Goal: Transaction & Acquisition: Purchase product/service

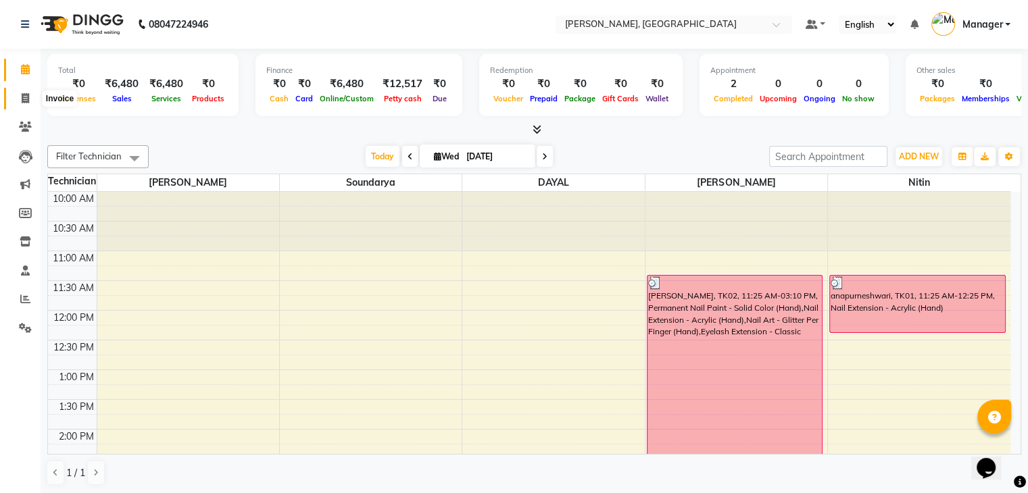
click at [18, 97] on span at bounding box center [26, 99] width 24 height 16
select select "service"
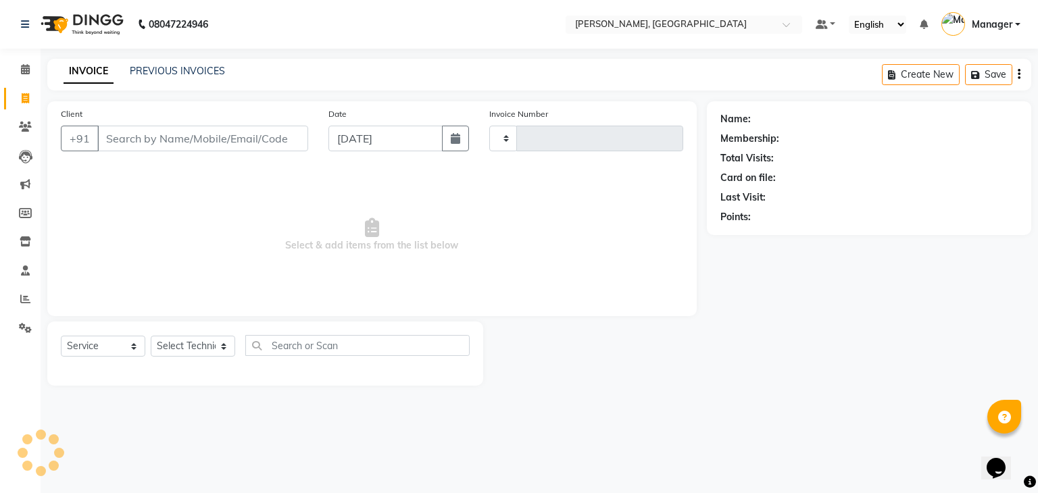
type input "0883"
select select "4495"
click at [192, 347] on select "Select Technician" at bounding box center [193, 346] width 84 height 21
select select "25632"
click at [151, 337] on select "Select Technician Admin [PERSON_NAME] Manager [PERSON_NAME]" at bounding box center [193, 346] width 84 height 21
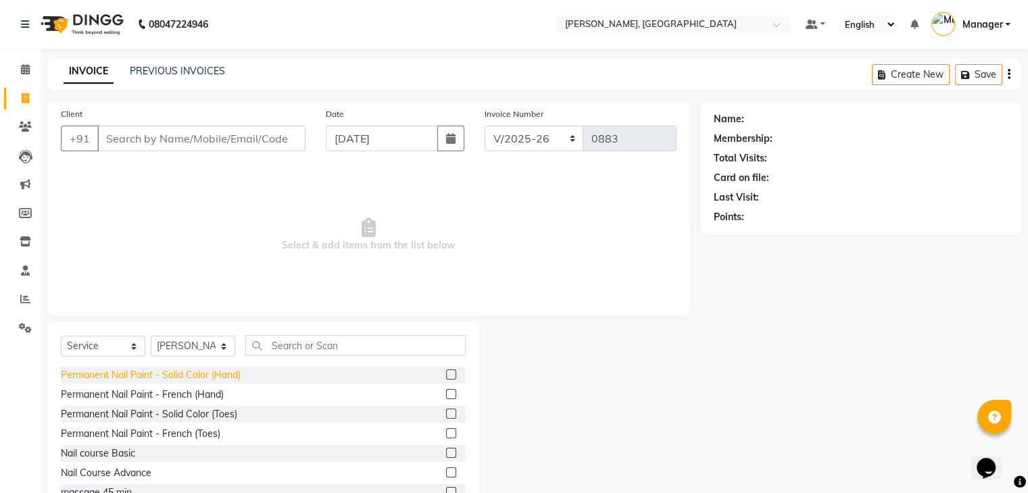
click at [193, 371] on div "Permanent Nail Paint - Solid Color (Hand)" at bounding box center [151, 375] width 180 height 14
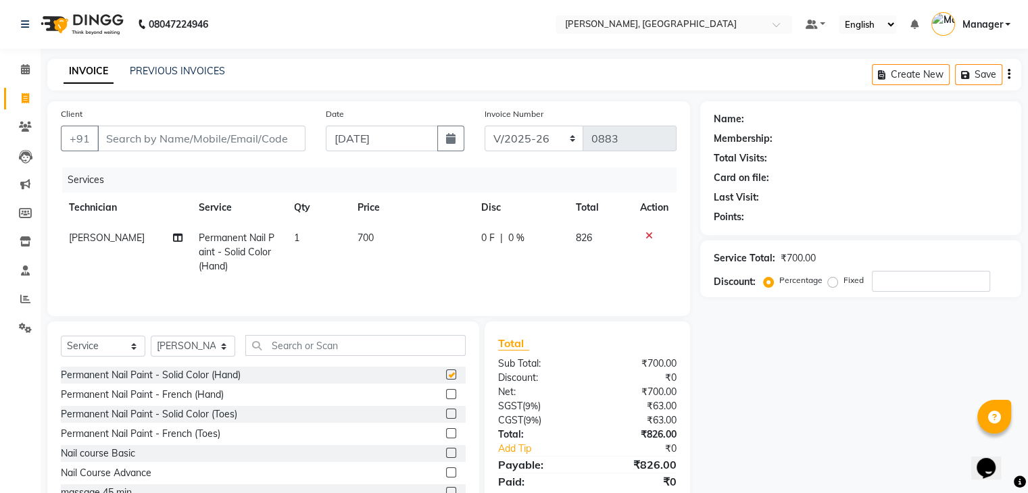
checkbox input "false"
click at [281, 346] on input "text" at bounding box center [355, 345] width 220 height 21
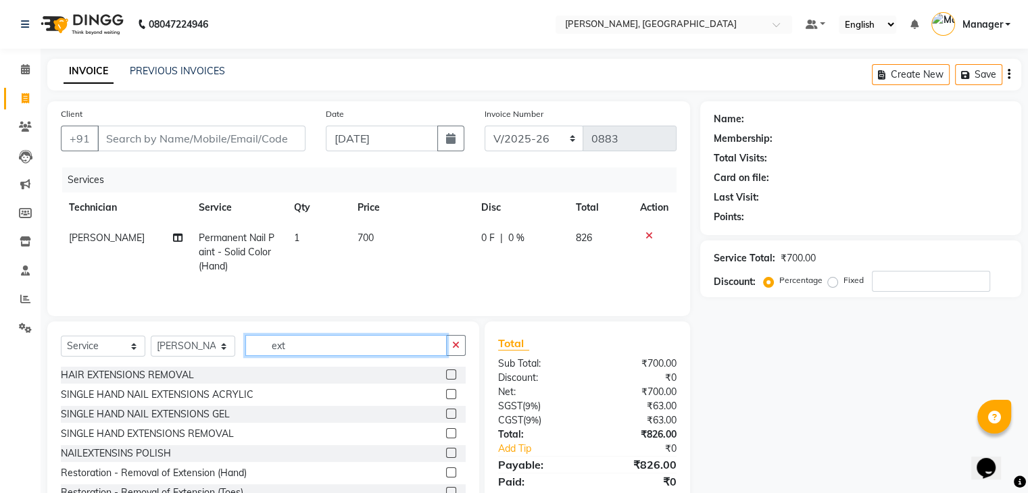
scroll to position [135, 0]
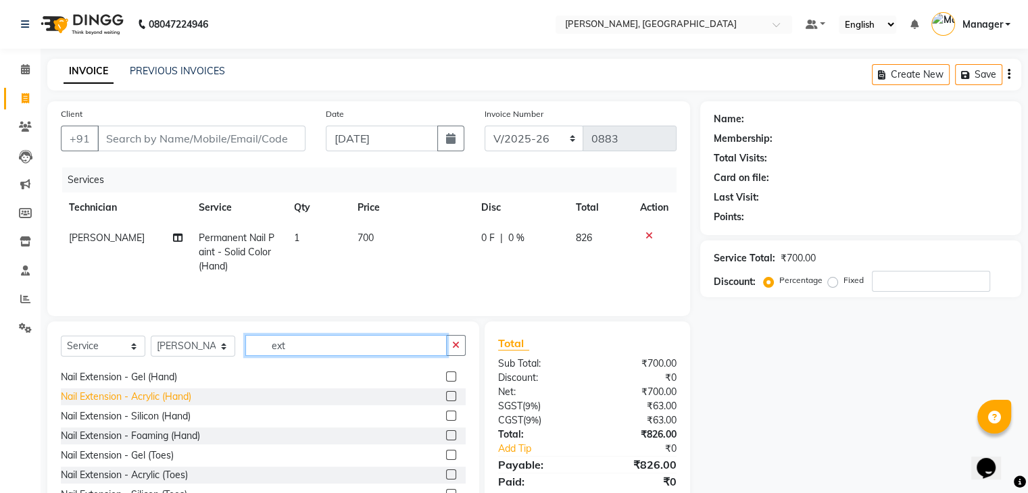
type input "ext"
click at [184, 401] on div "Nail Extension - Acrylic (Hand)" at bounding box center [126, 397] width 130 height 14
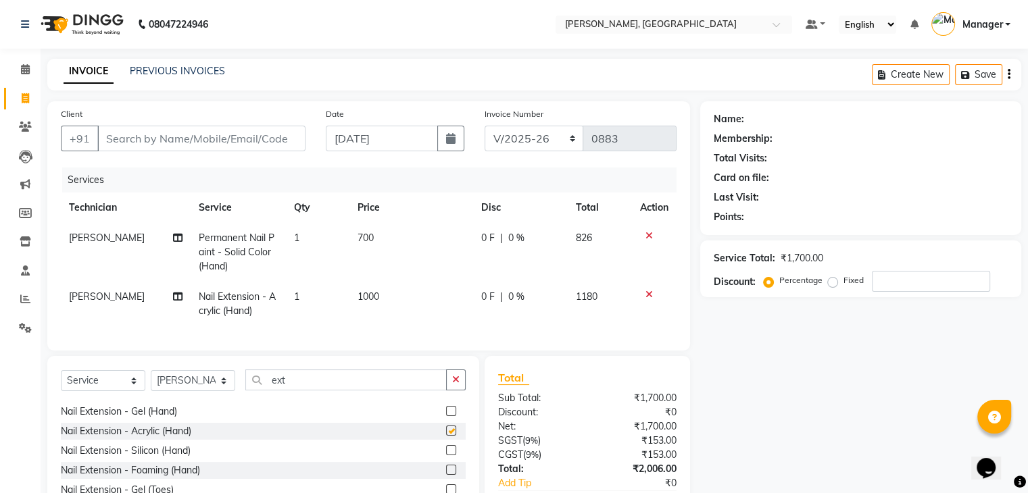
checkbox input "false"
click at [326, 389] on input "ext" at bounding box center [345, 380] width 201 height 21
type input "e"
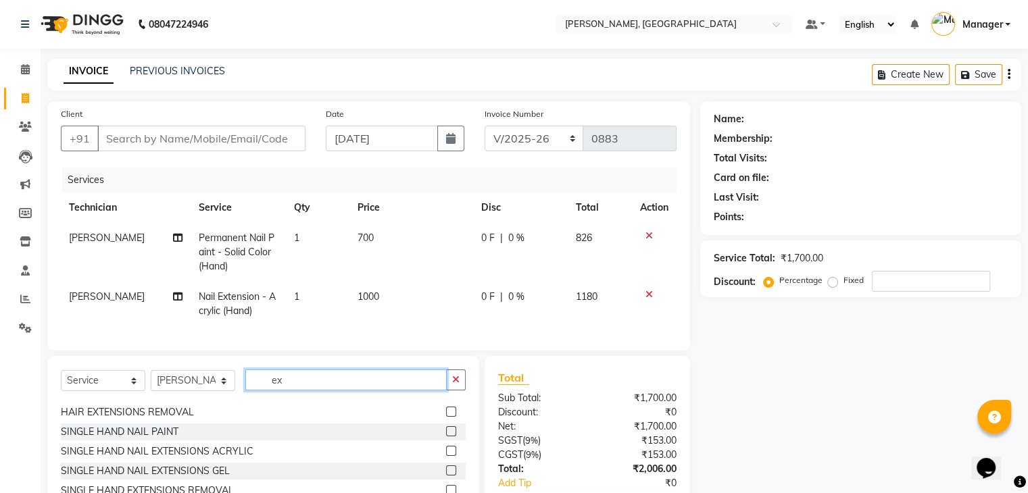
type input "ext"
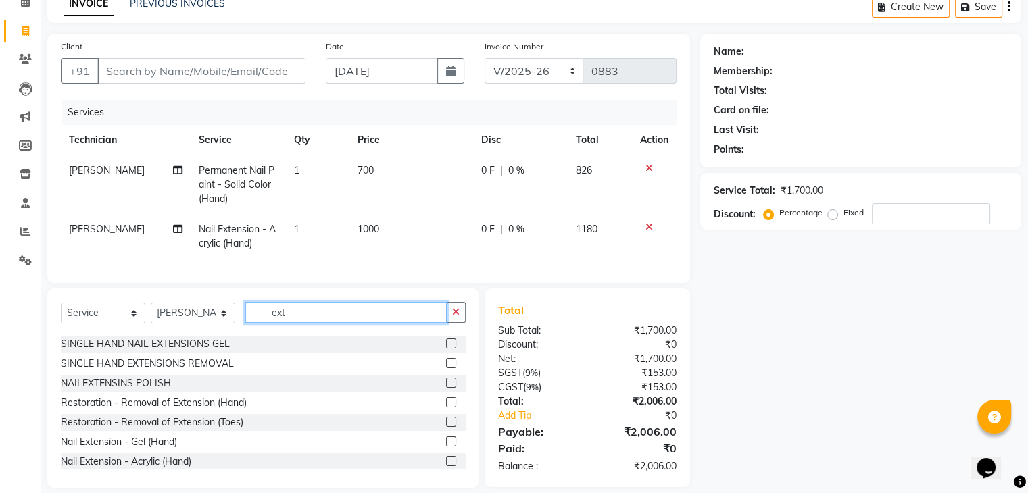
scroll to position [68, 0]
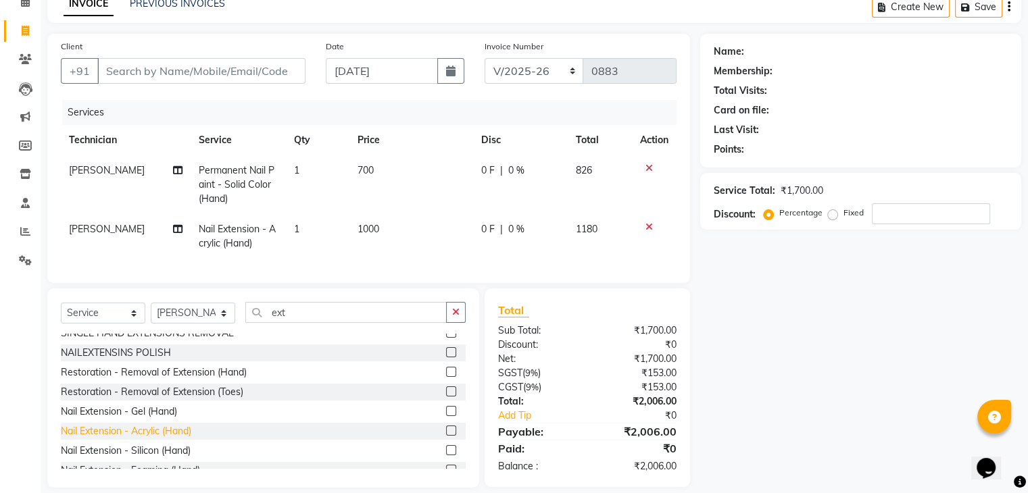
click at [169, 437] on div "Nail Extension - Acrylic (Hand)" at bounding box center [126, 431] width 130 height 14
checkbox input "false"
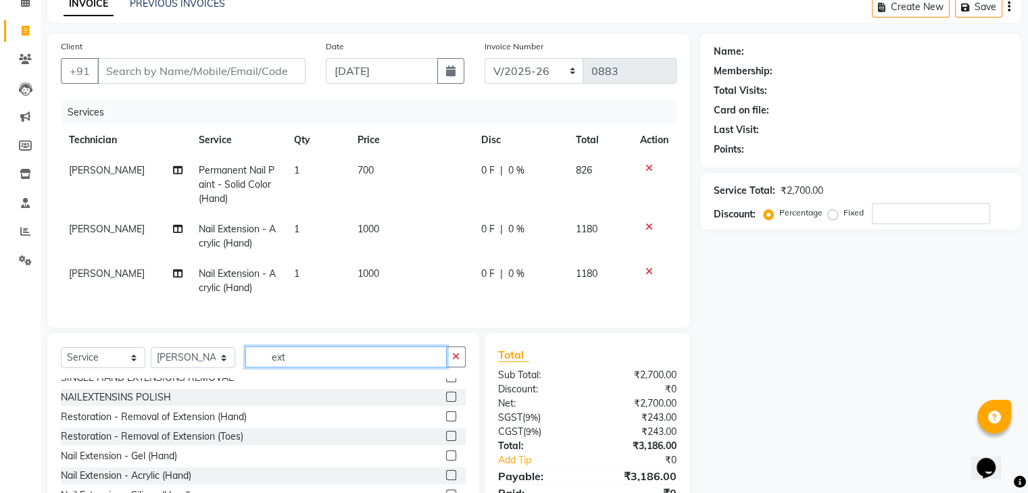
click at [320, 368] on input "ext" at bounding box center [345, 357] width 201 height 21
type input "e"
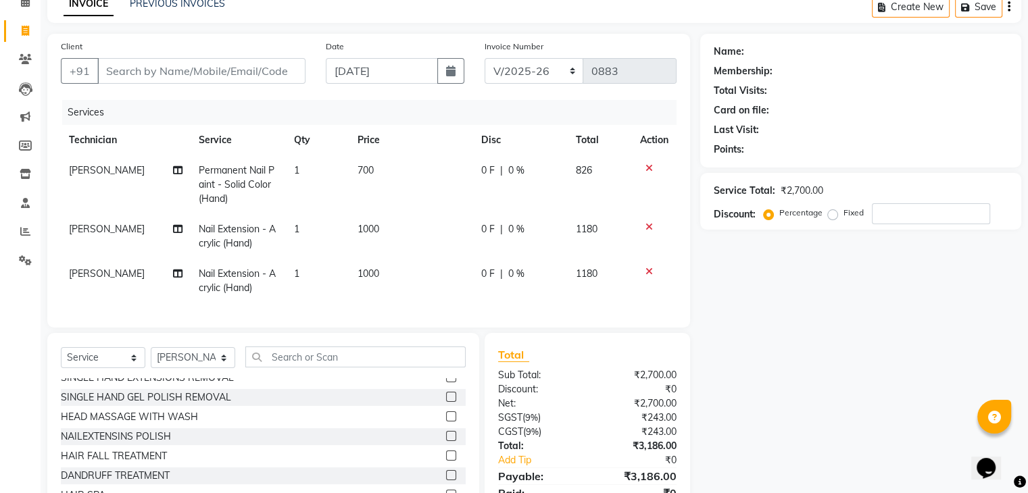
click at [401, 159] on td "700" at bounding box center [411, 184] width 124 height 59
select select "25632"
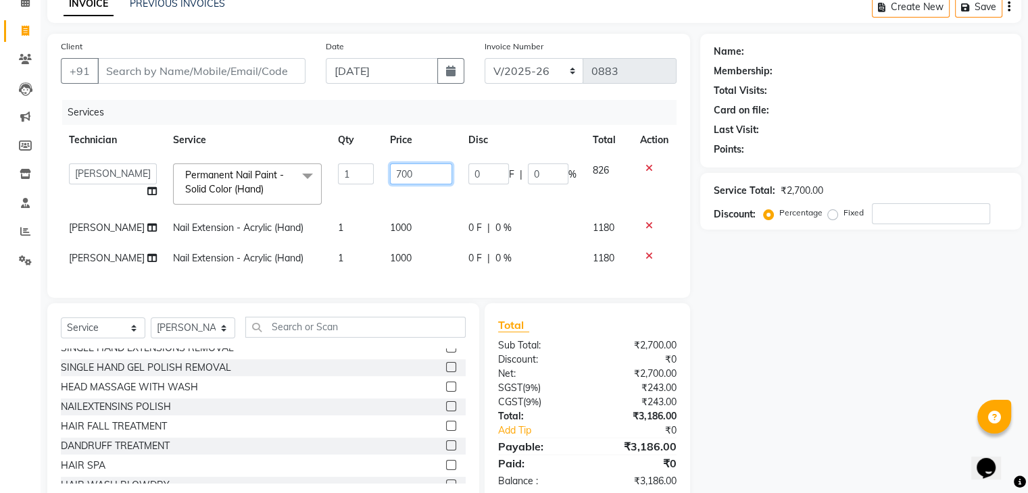
click at [414, 166] on input "700" at bounding box center [421, 174] width 62 height 21
type input "7"
type input "499"
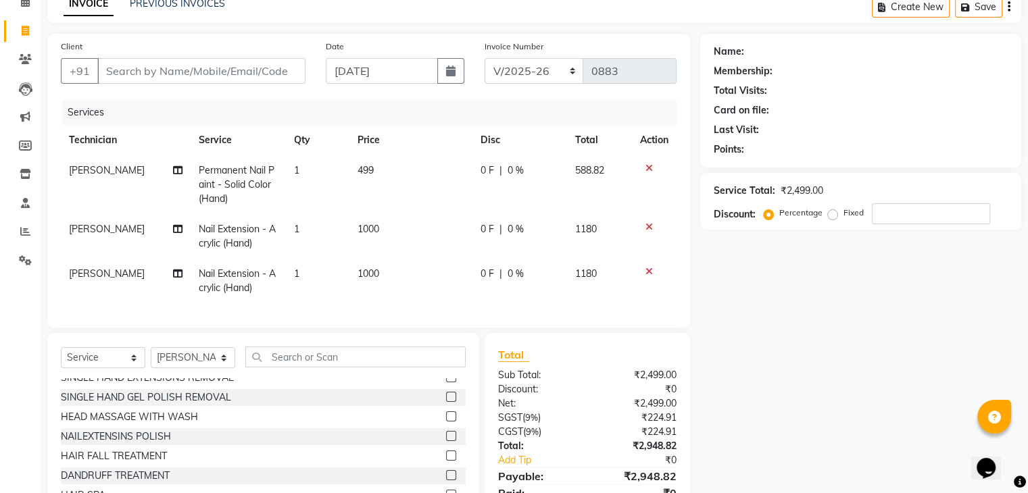
click at [238, 136] on th "Service" at bounding box center [238, 140] width 95 height 30
click at [139, 75] on input "Client" at bounding box center [201, 71] width 208 height 26
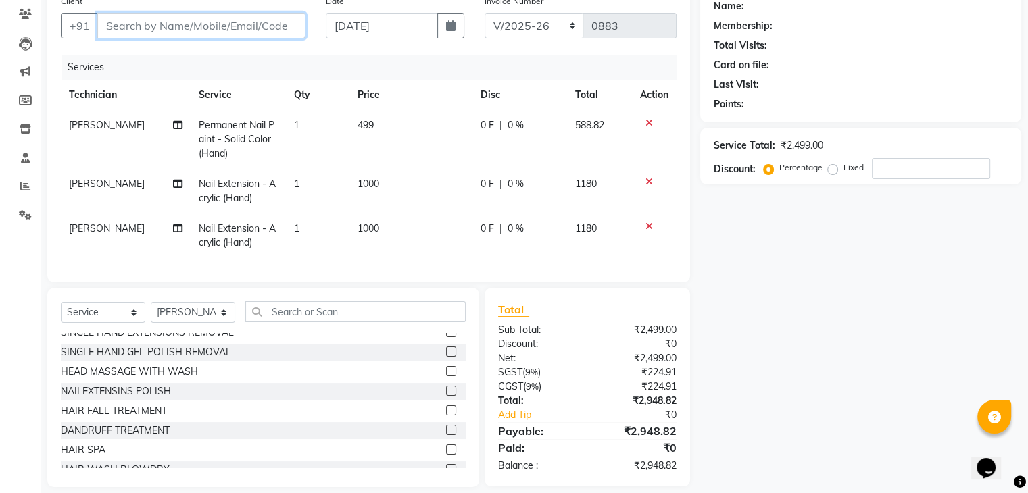
scroll to position [138, 0]
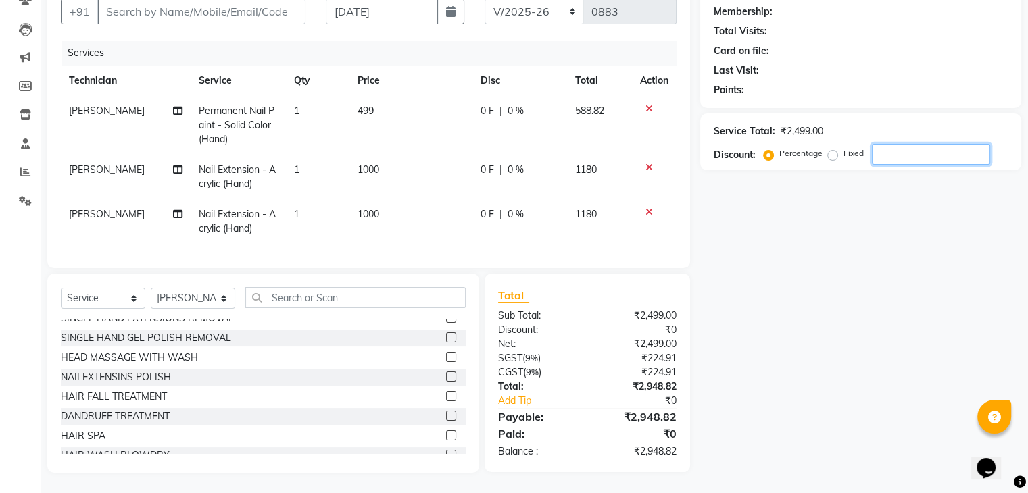
click at [893, 144] on input "number" at bounding box center [931, 154] width 118 height 21
click at [646, 163] on icon at bounding box center [648, 167] width 7 height 9
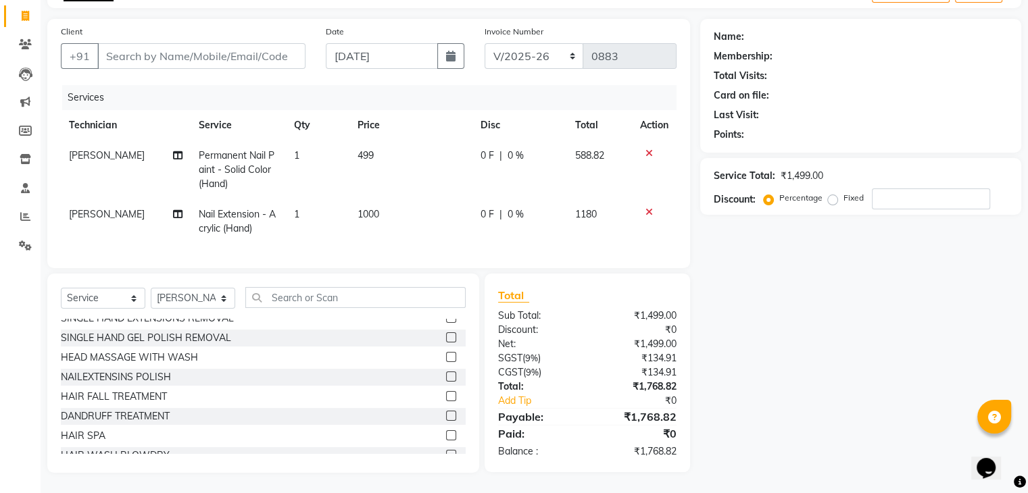
scroll to position [93, 0]
click at [326, 299] on input "text" at bounding box center [355, 297] width 220 height 21
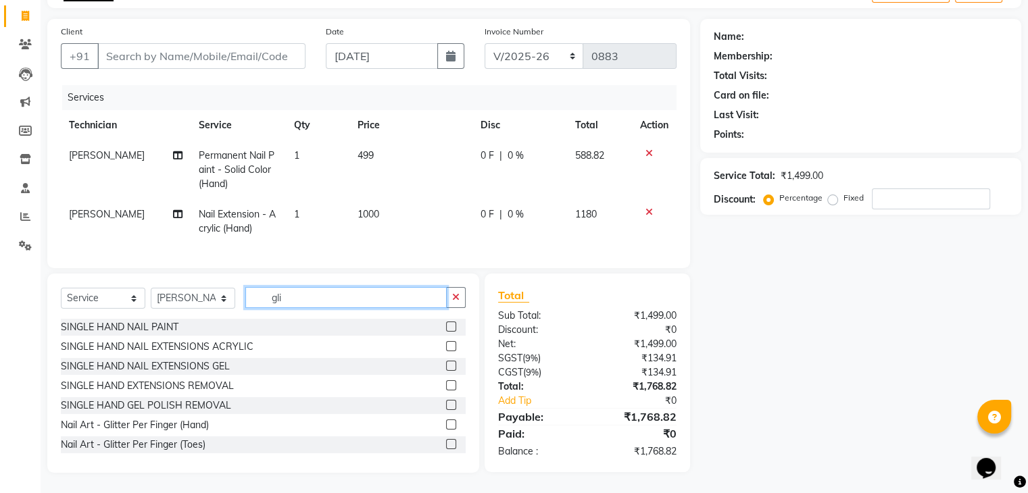
scroll to position [93, 0]
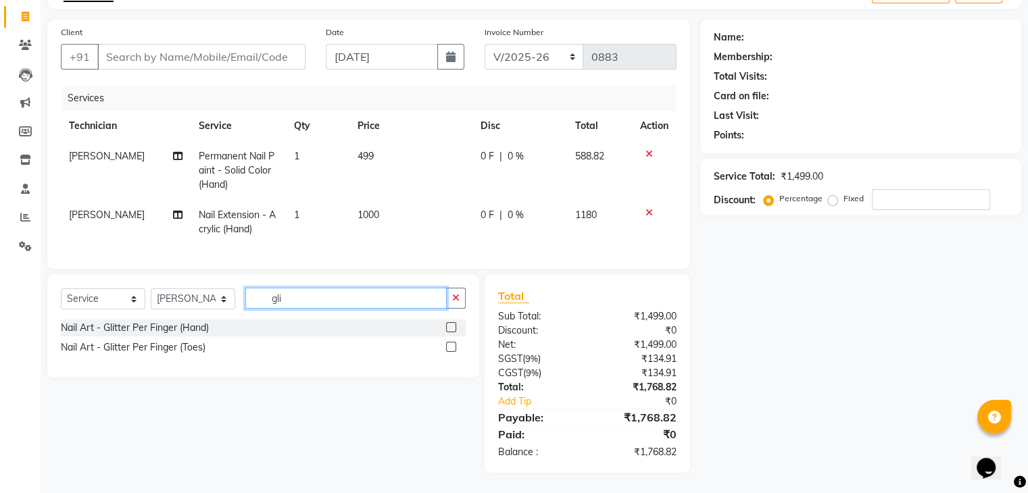
click at [320, 301] on input "gli" at bounding box center [345, 298] width 201 height 21
type input "g"
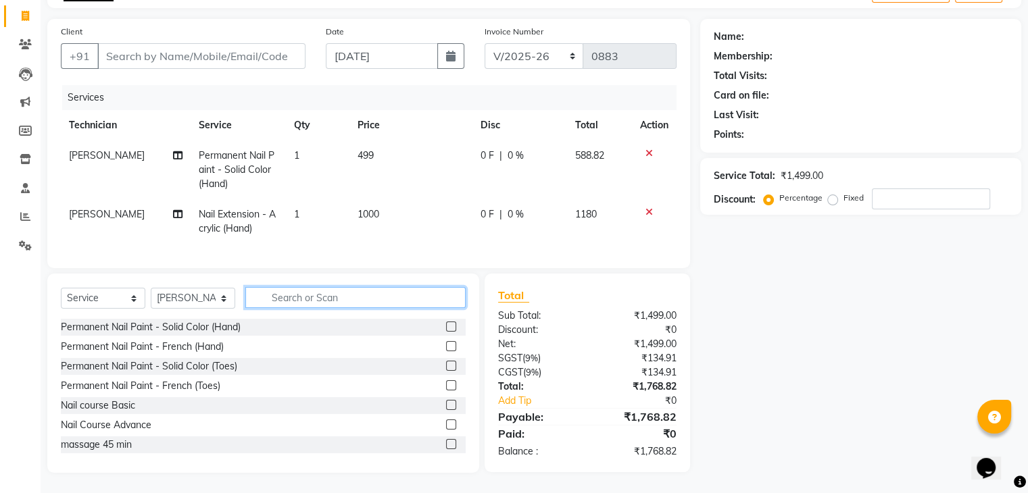
click at [307, 298] on input "text" at bounding box center [355, 297] width 220 height 21
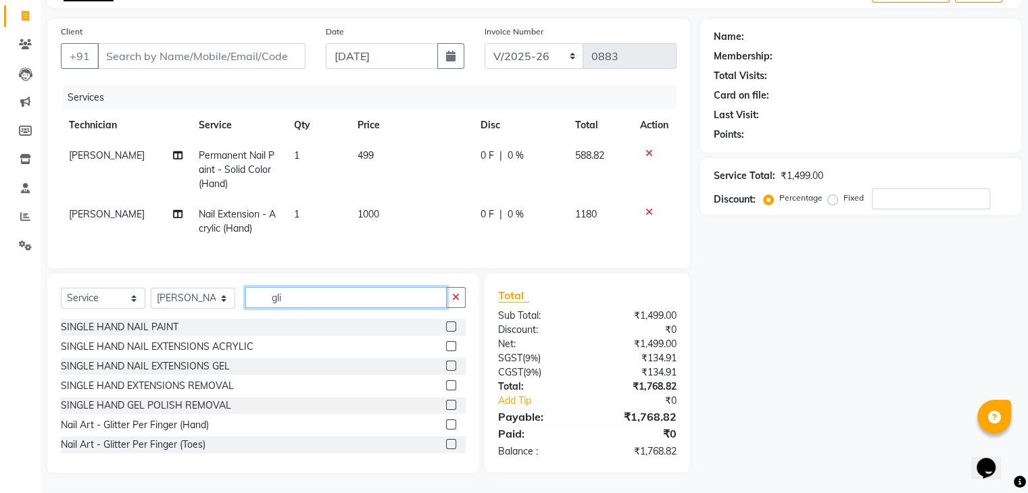
scroll to position [93, 0]
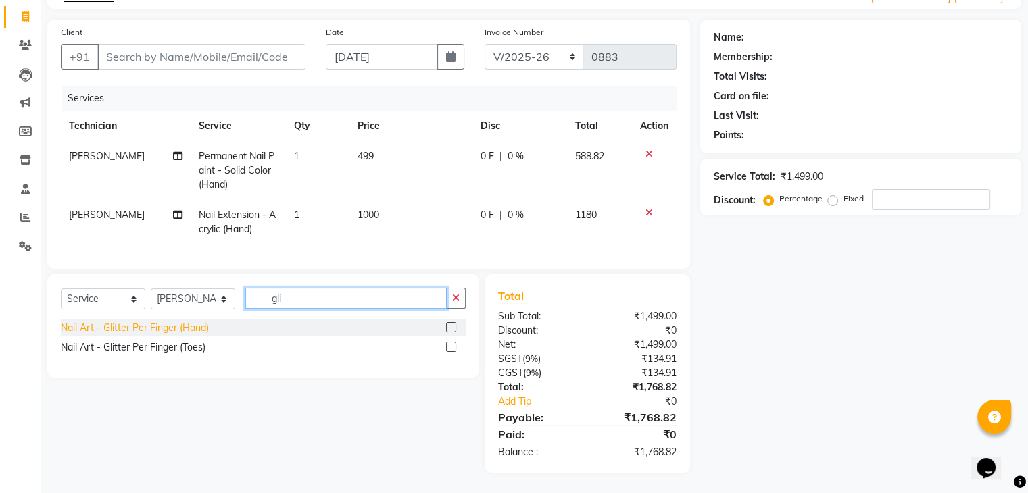
type input "gli"
click at [154, 331] on div "Nail Art - Glitter Per Finger (Hand)" at bounding box center [135, 328] width 148 height 14
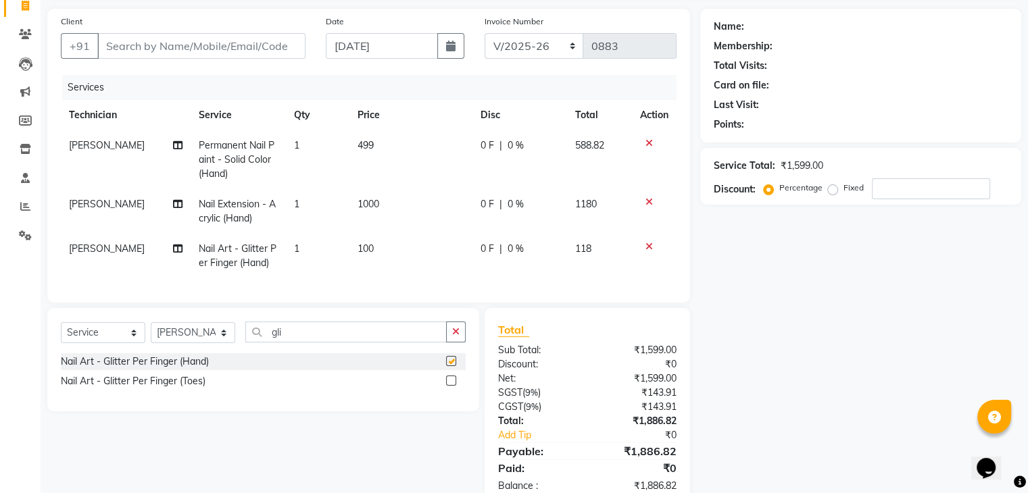
checkbox input "false"
click at [295, 255] on span "1" at bounding box center [296, 249] width 5 height 12
select select "25632"
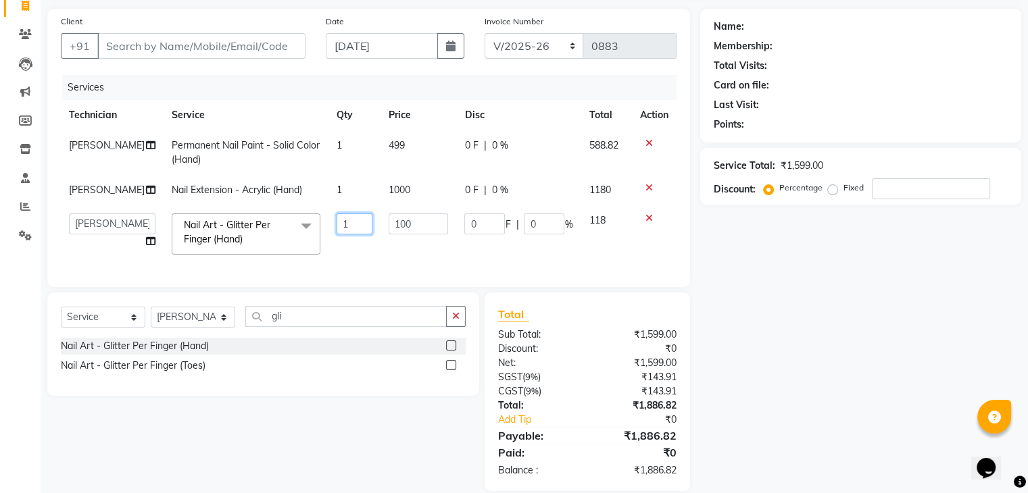
drag, startPoint x: 361, startPoint y: 217, endPoint x: 353, endPoint y: 220, distance: 7.9
click at [357, 218] on td "1" at bounding box center [354, 233] width 52 height 57
click at [351, 222] on input "1" at bounding box center [355, 224] width 36 height 21
type input "10"
click at [334, 253] on td "10" at bounding box center [354, 233] width 52 height 57
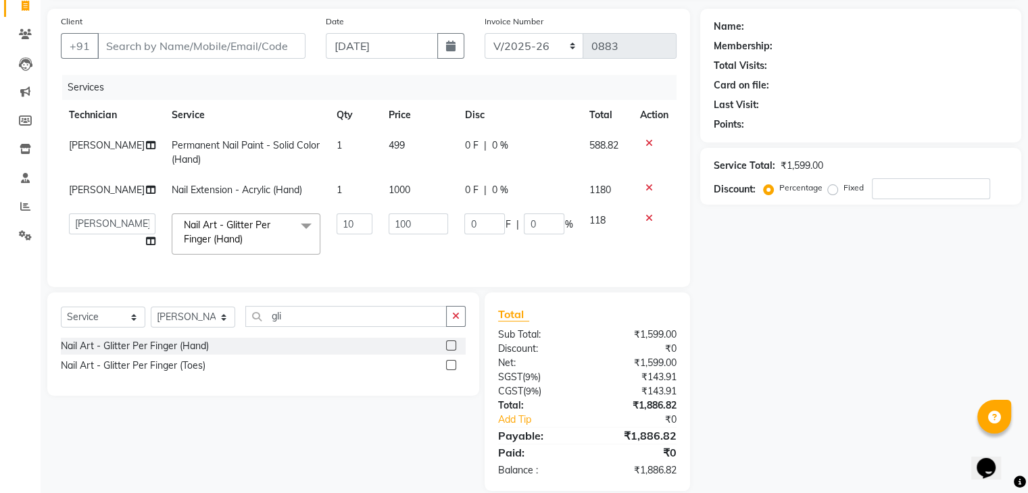
select select "25632"
click at [114, 51] on input "Client" at bounding box center [201, 46] width 208 height 26
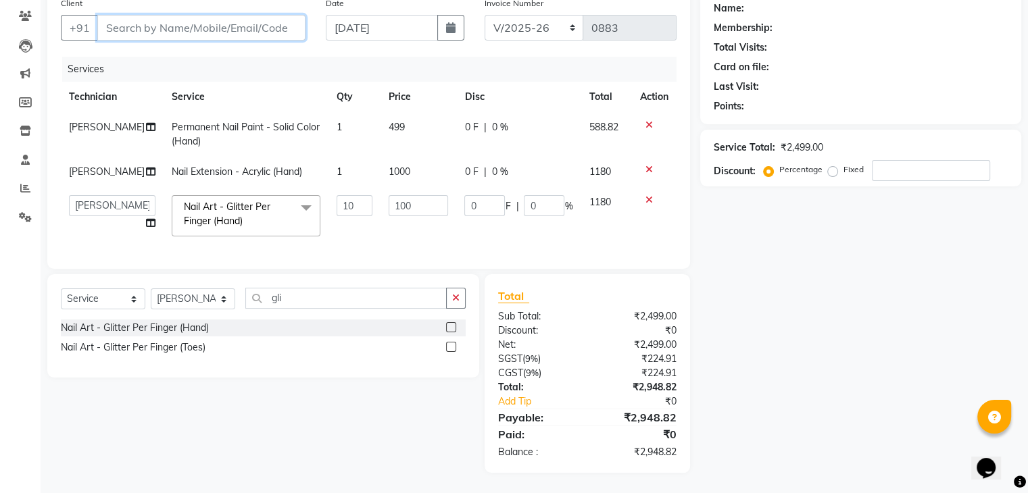
scroll to position [54, 0]
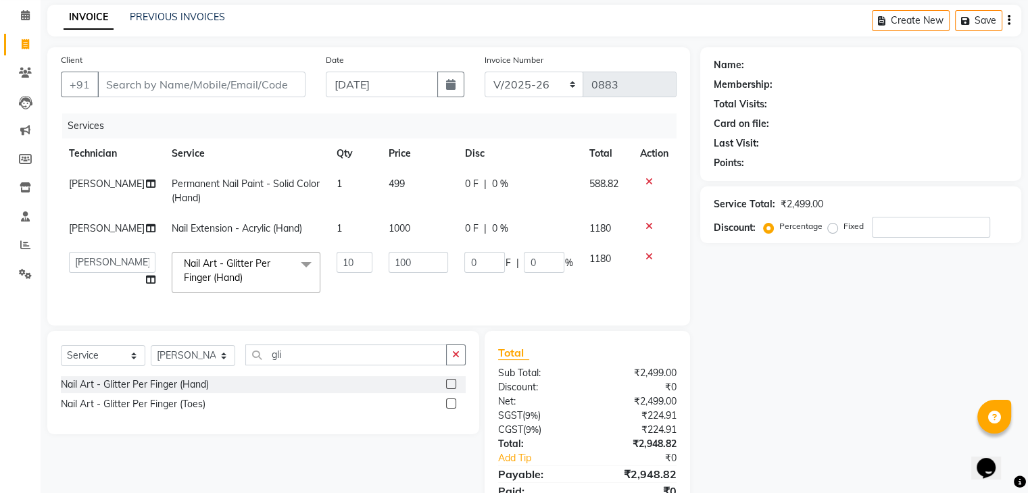
click at [305, 353] on div "Select Service Product Membership Package Voucher Prepaid Gift Card Select Tech…" at bounding box center [263, 382] width 432 height 103
click at [321, 366] on input "gli" at bounding box center [345, 355] width 201 height 21
type input "g"
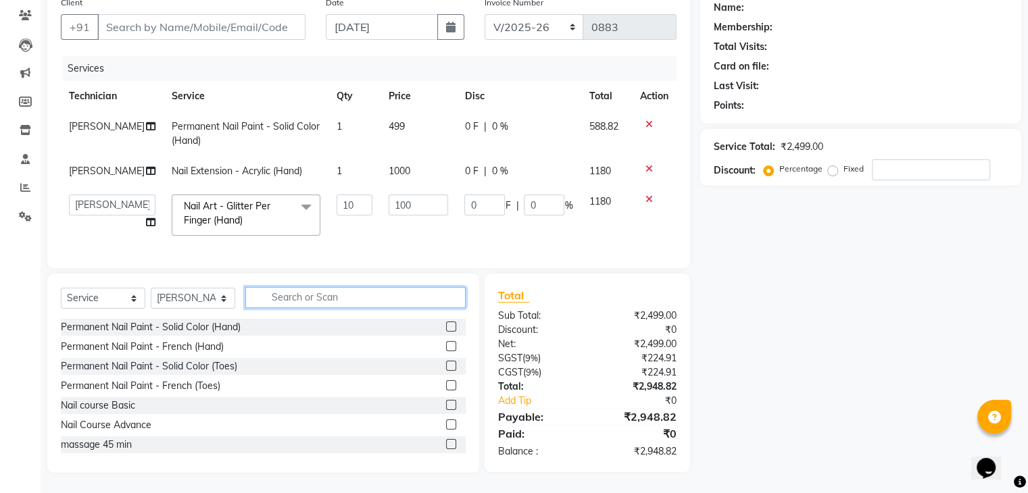
scroll to position [122, 0]
click at [843, 163] on label "Fixed" at bounding box center [853, 169] width 20 height 12
click at [833, 164] on input "Fixed" at bounding box center [834, 168] width 9 height 9
radio input "true"
click at [868, 161] on div "Percentage Fixed" at bounding box center [818, 170] width 105 height 18
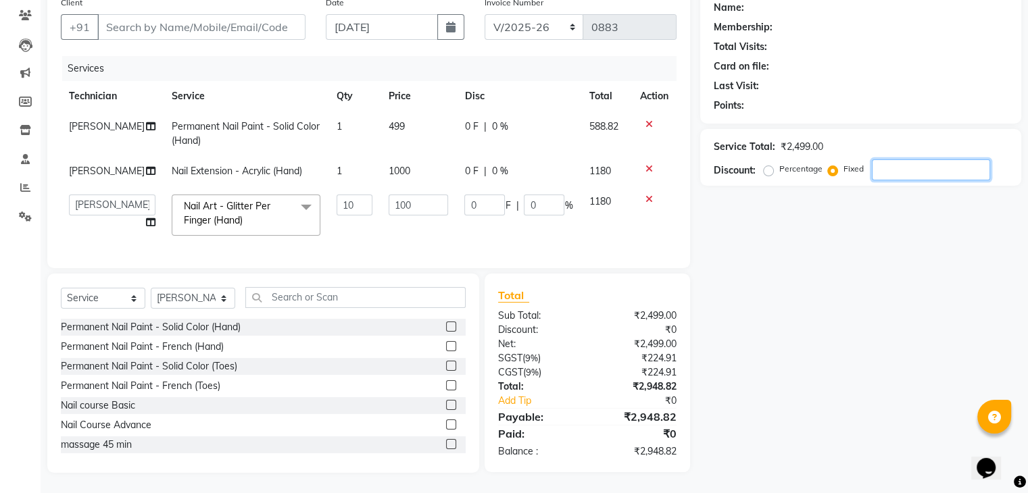
click at [917, 161] on input "number" at bounding box center [931, 169] width 118 height 21
type input "4"
type input "1.6"
type input "0.16"
type input "48"
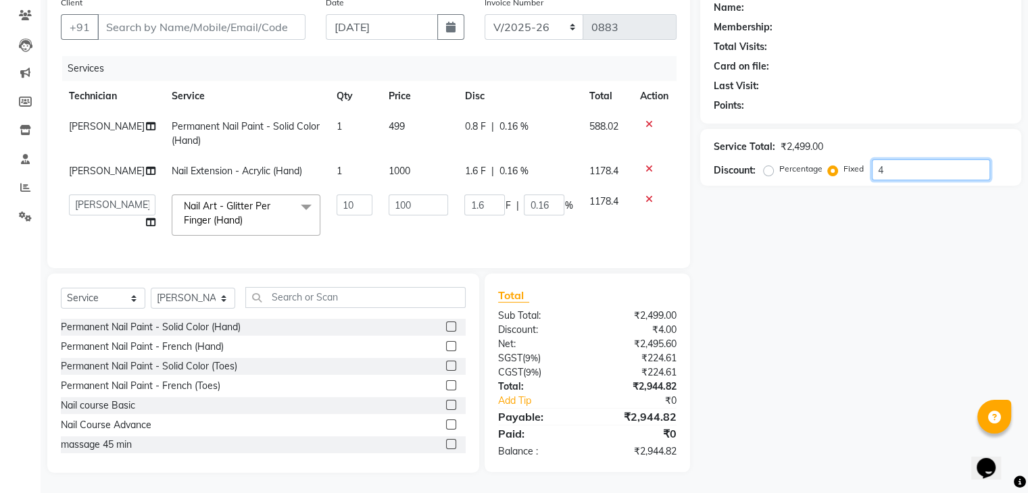
type input "19.21"
type input "1.92"
type input "48.8"
type input "19.53"
type input "1.95"
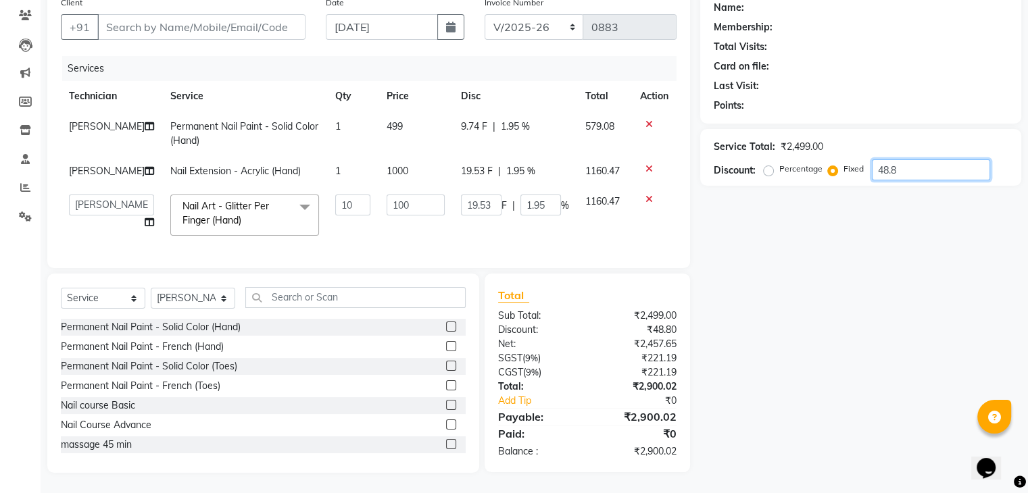
type input "48.82"
type input "19.54"
type input "48.8"
type input "19.53"
type input "48"
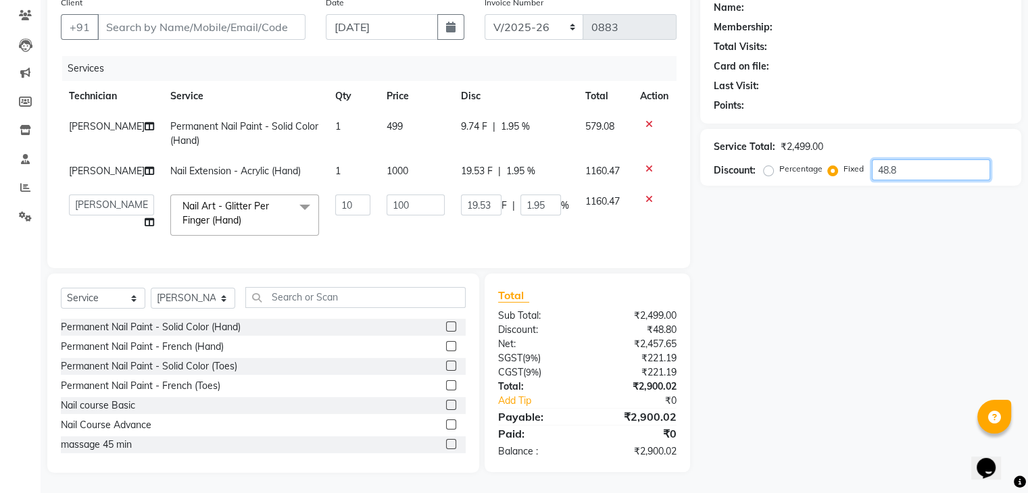
type input "19.21"
type input "1.92"
type input "48.9"
type input "19.57"
type input "1.96"
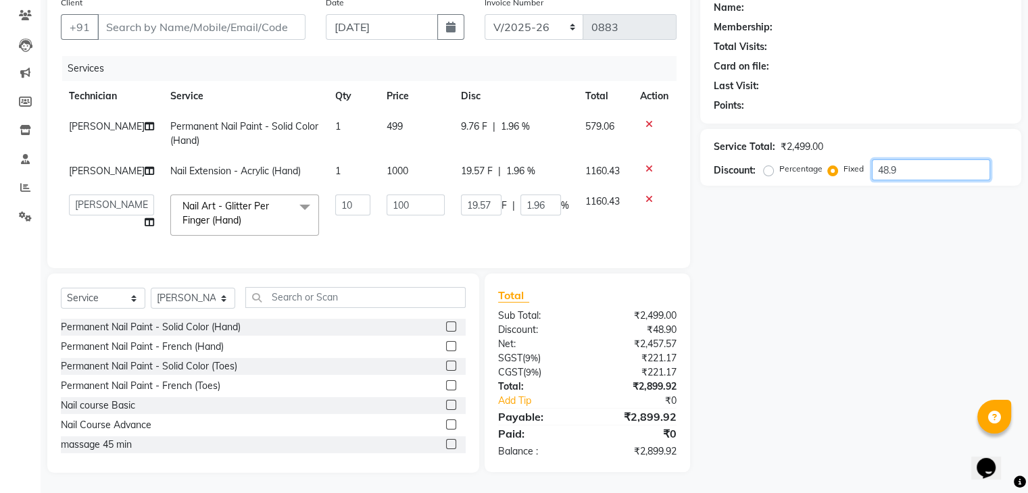
type input "48"
type input "19.21"
type input "1.92"
type input "48.8"
type input "19.53"
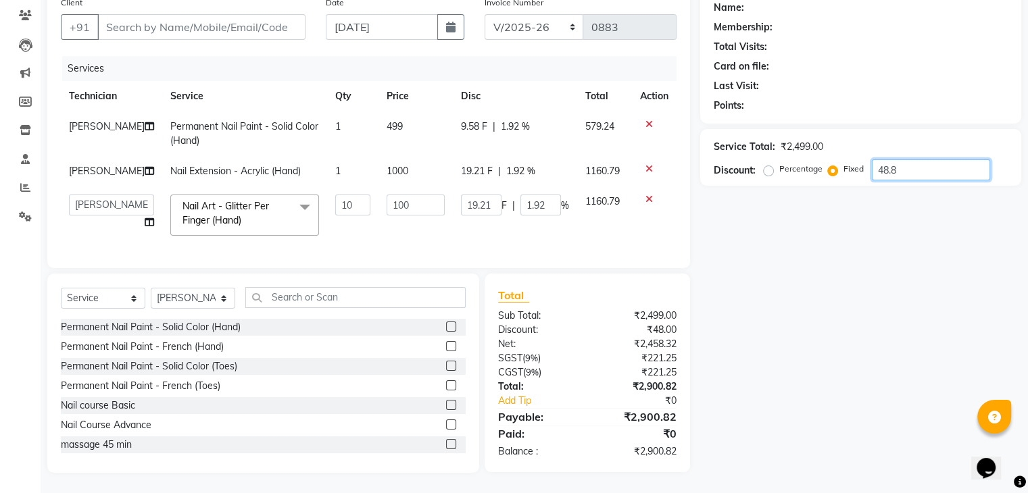
type input "1.95"
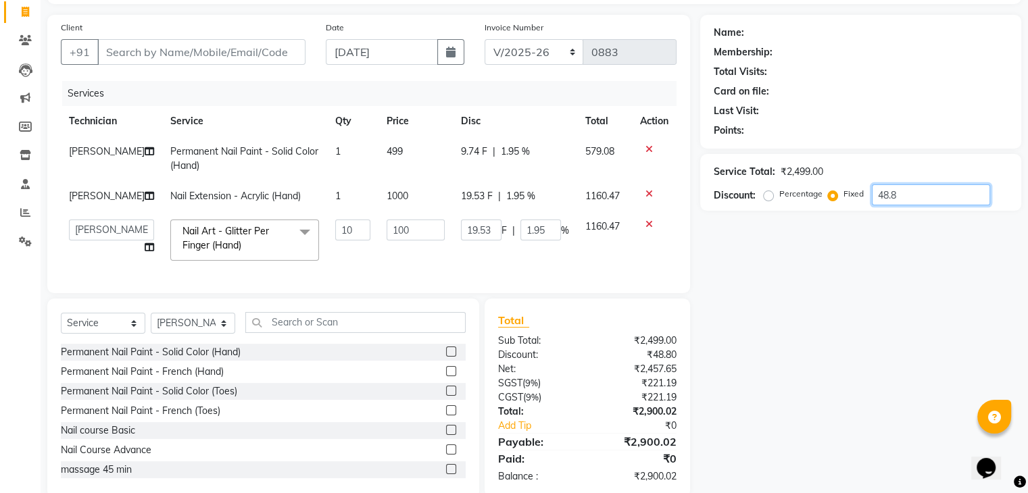
scroll to position [54, 0]
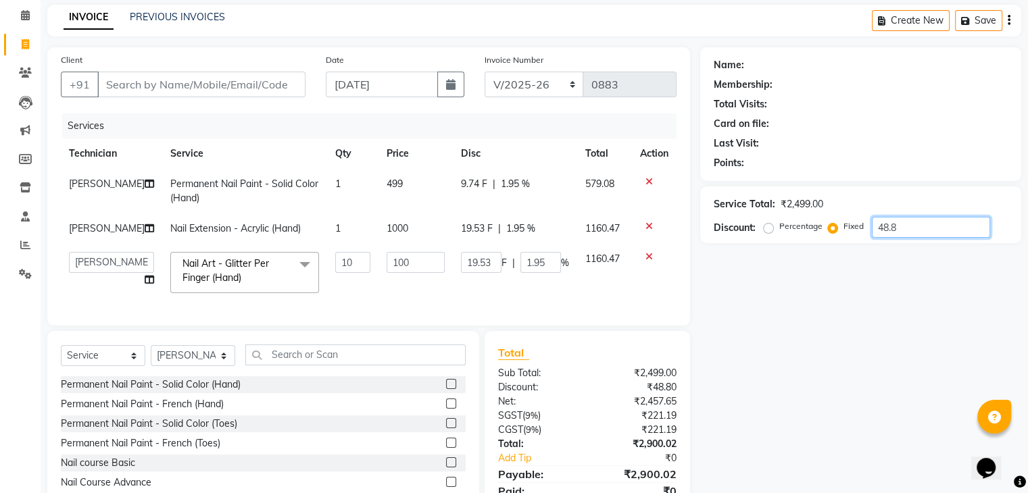
type input "48.8"
click at [124, 87] on input "Client" at bounding box center [201, 85] width 208 height 26
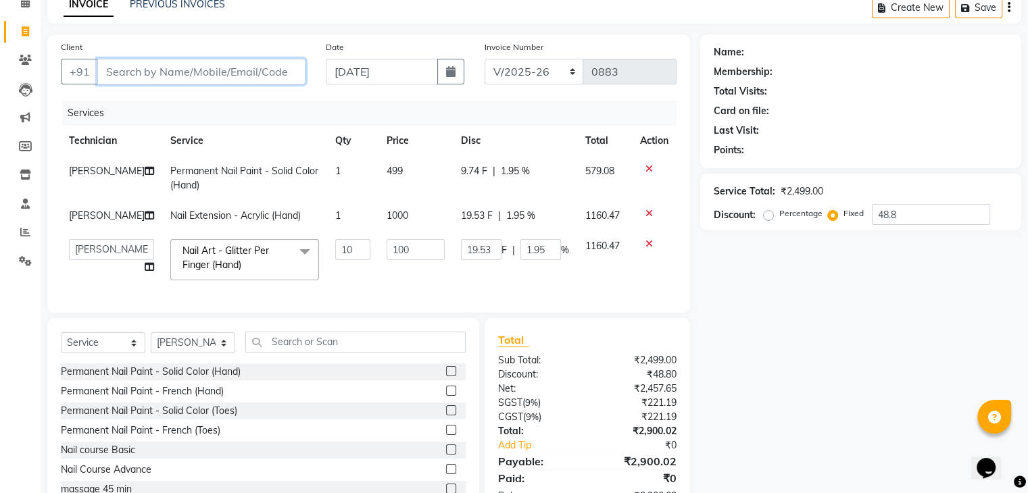
scroll to position [0, 0]
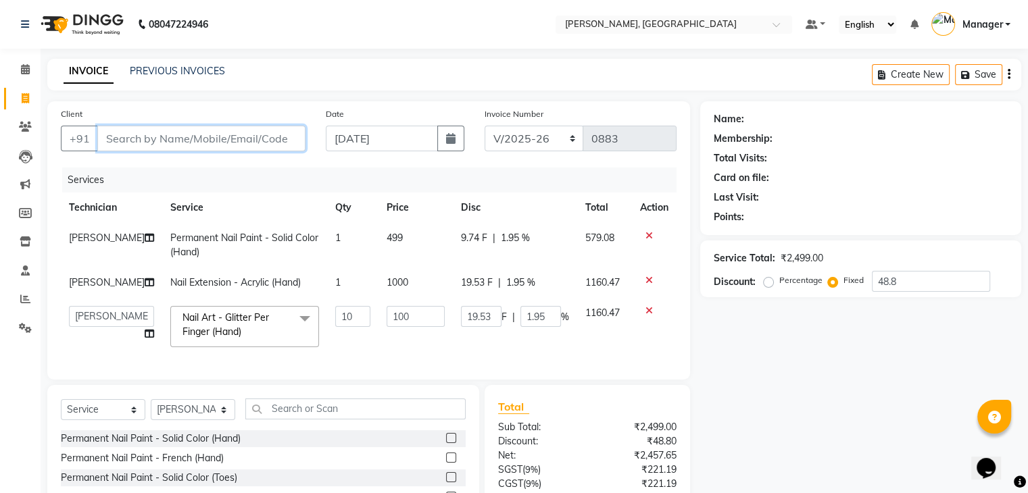
click at [127, 142] on input "Client" at bounding box center [201, 139] width 208 height 26
click at [124, 137] on input "Client" at bounding box center [201, 139] width 208 height 26
click at [145, 136] on input "Client" at bounding box center [201, 139] width 208 height 26
click at [115, 130] on input "Client" at bounding box center [201, 139] width 208 height 26
click at [127, 144] on input "Client" at bounding box center [201, 139] width 208 height 26
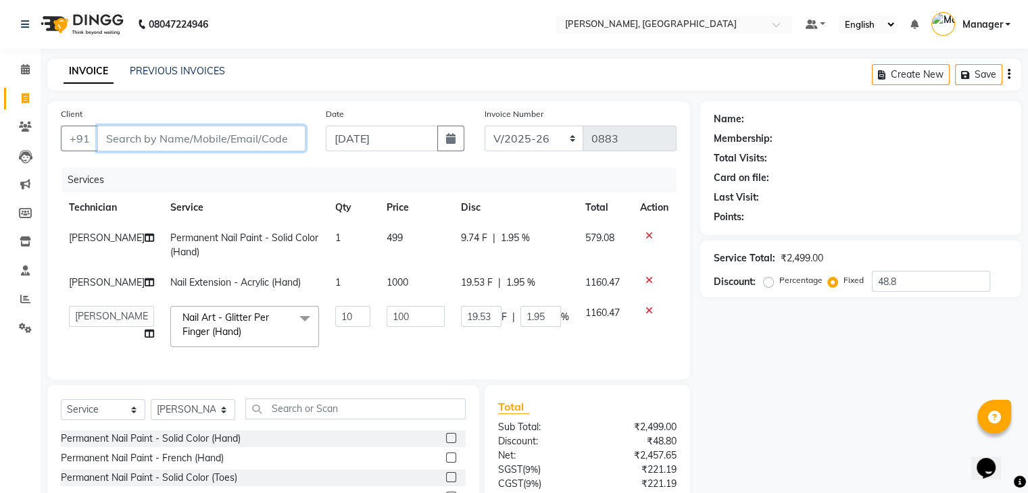
type input "9"
radio input "true"
type input "0"
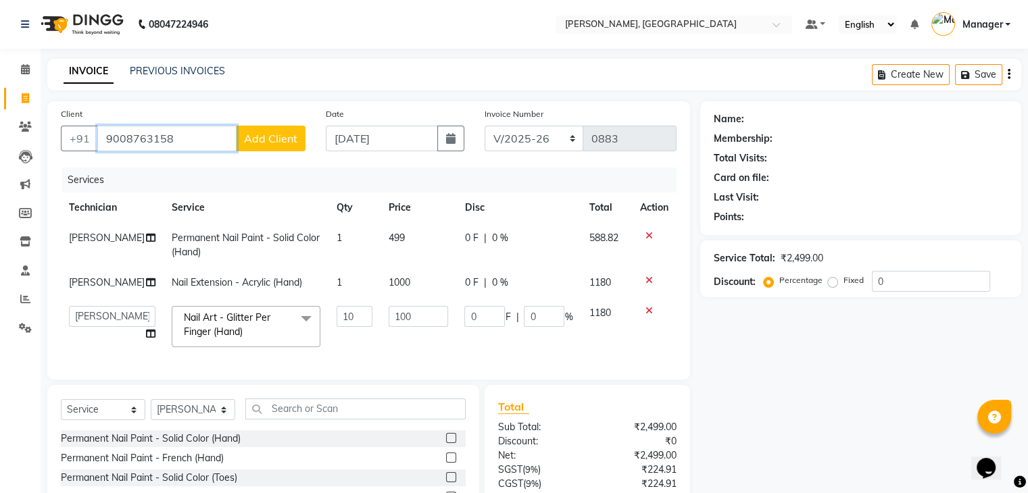
type input "9008763158"
click at [284, 132] on span "Add Client" at bounding box center [270, 139] width 53 height 14
select select "21"
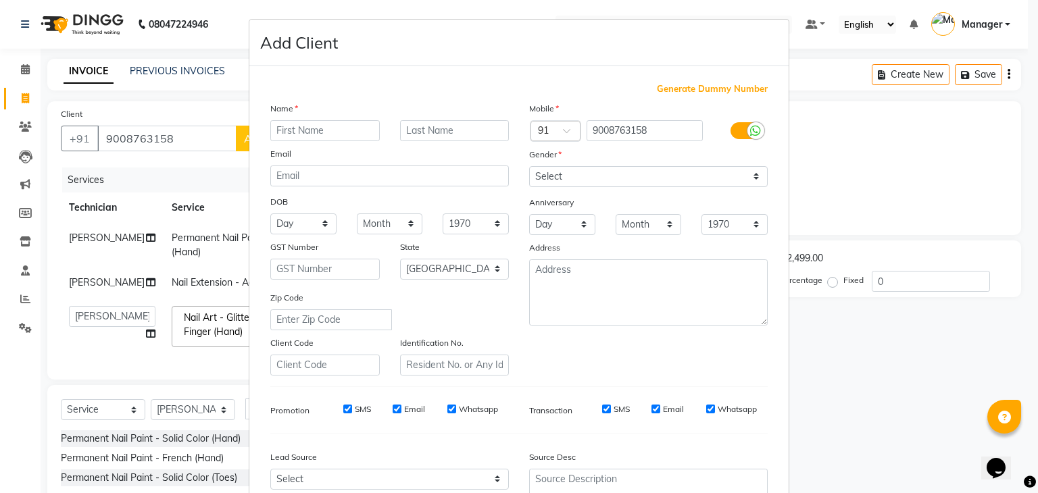
click at [296, 128] on input "text" at bounding box center [324, 130] width 109 height 21
type input "tejashvini"
click at [546, 174] on select "Select [DEMOGRAPHIC_DATA] [DEMOGRAPHIC_DATA] Other Prefer Not To Say" at bounding box center [648, 176] width 239 height 21
select select "[DEMOGRAPHIC_DATA]"
click at [529, 167] on select "Select [DEMOGRAPHIC_DATA] [DEMOGRAPHIC_DATA] Other Prefer Not To Say" at bounding box center [648, 176] width 239 height 21
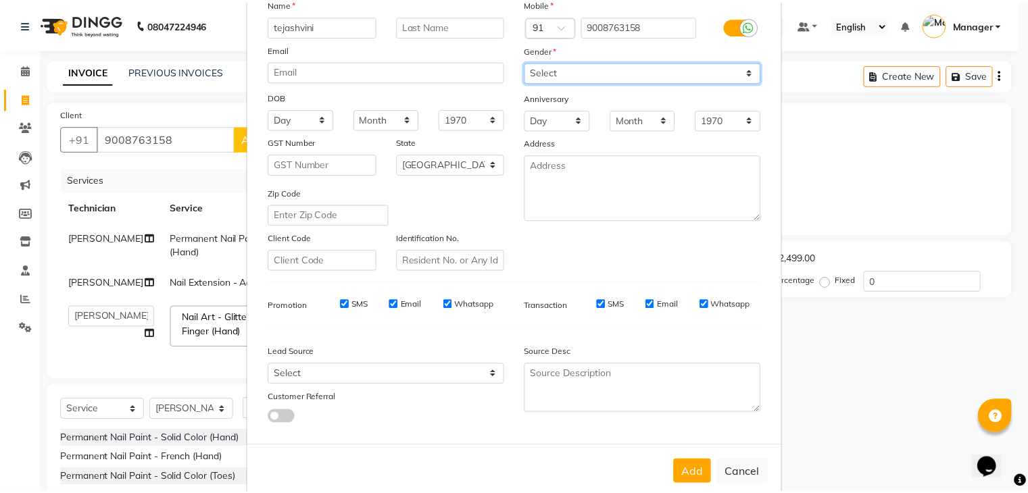
scroll to position [137, 0]
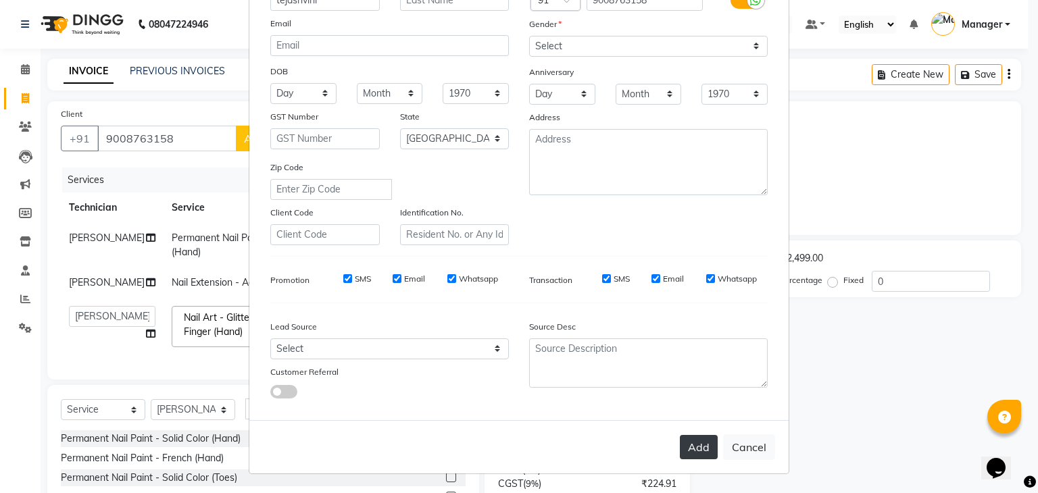
click at [699, 445] on button "Add" at bounding box center [699, 447] width 38 height 24
type input "90******58"
select select
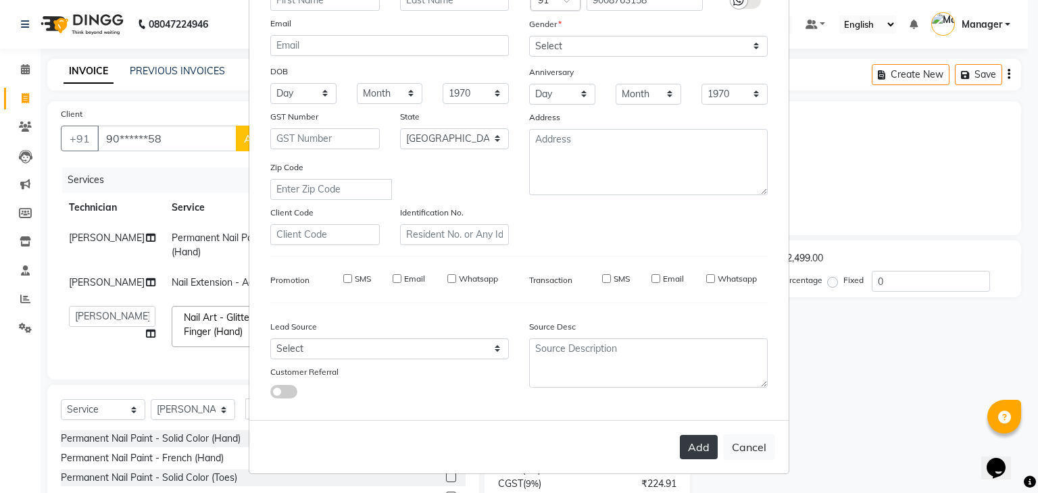
select select "null"
select select
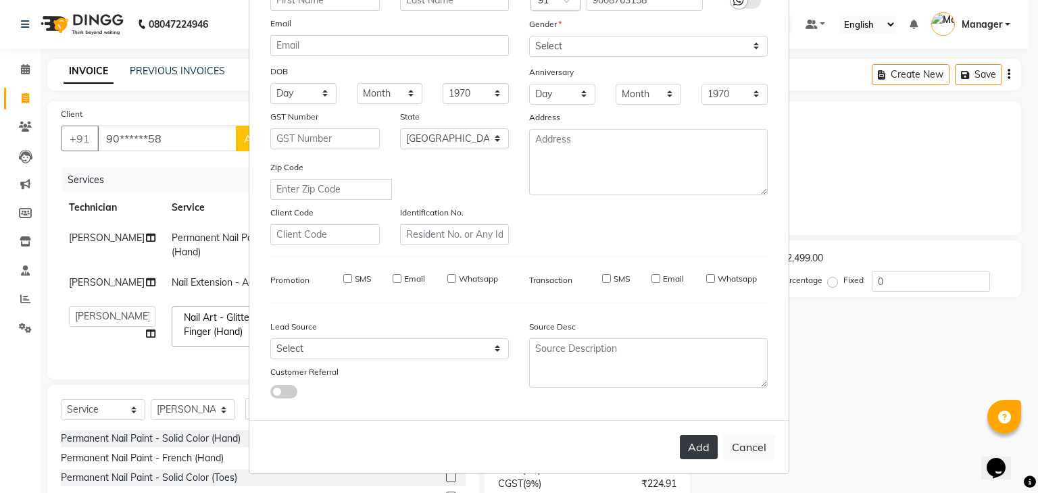
checkbox input "false"
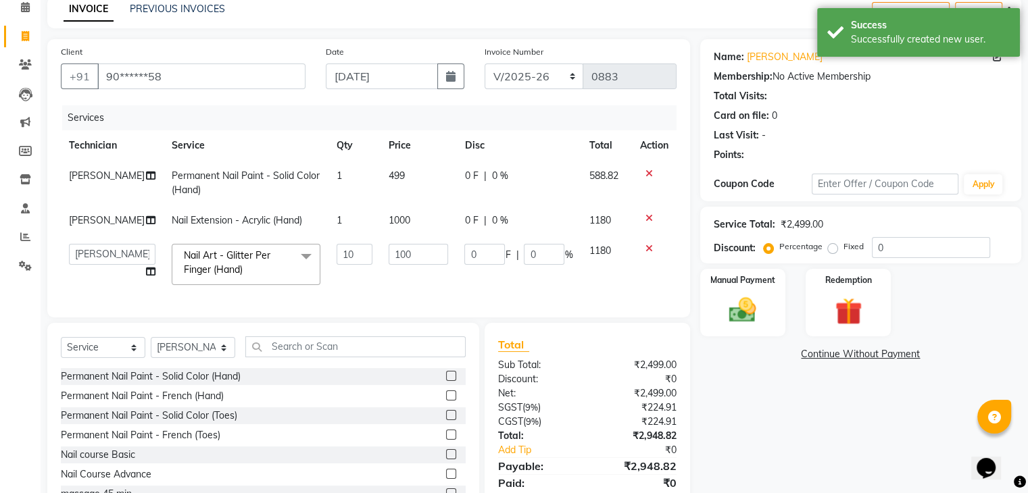
scroll to position [122, 0]
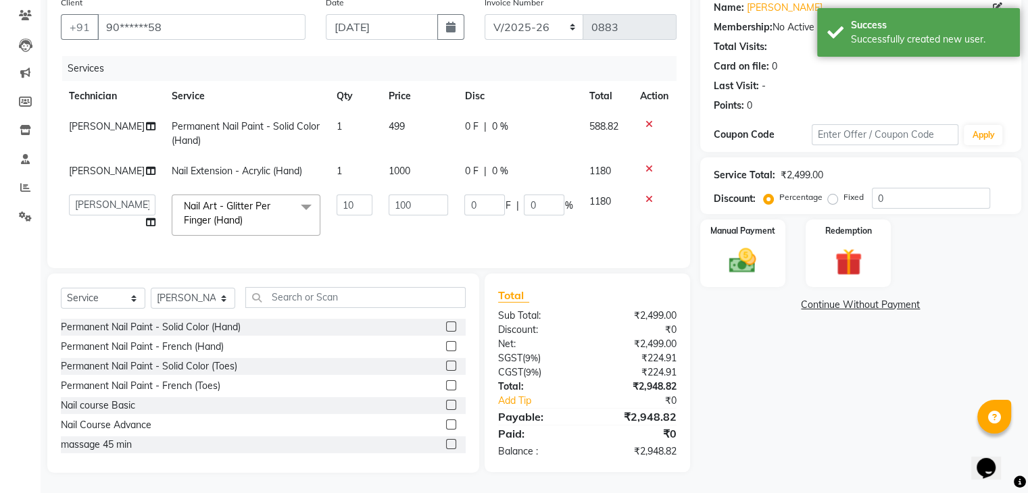
click at [843, 191] on label "Fixed" at bounding box center [853, 197] width 20 height 12
click at [830, 193] on input "Fixed" at bounding box center [834, 197] width 9 height 9
radio input "true"
click at [892, 188] on input "0" at bounding box center [931, 198] width 118 height 21
type input "4"
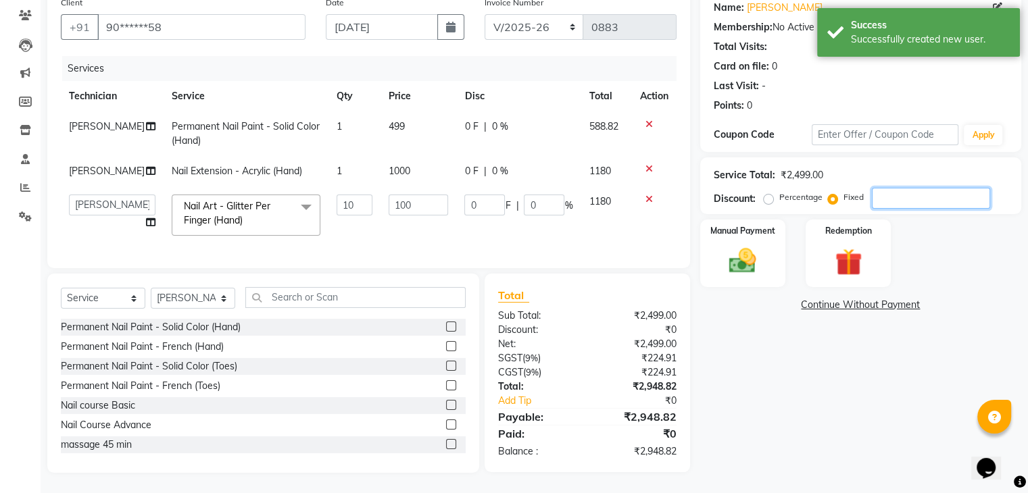
type input "1.6"
type input "0.16"
type input "48"
type input "19.21"
type input "1.92"
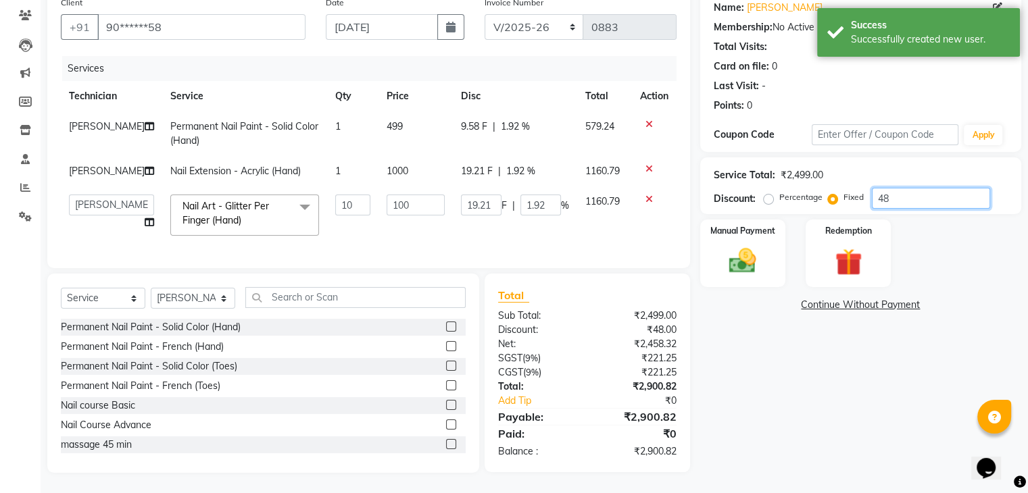
type input "48.8"
type input "19.53"
type input "1.95"
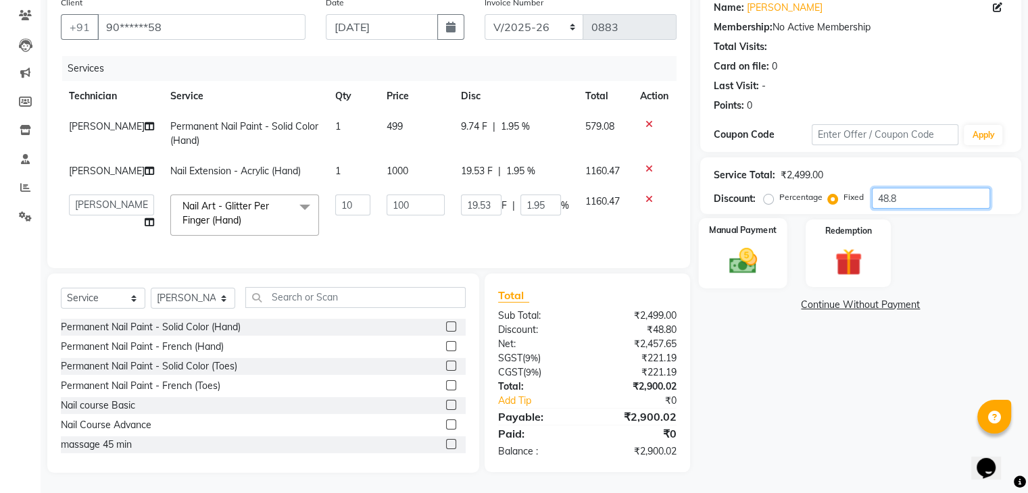
type input "48.8"
click at [778, 237] on div "Manual Payment" at bounding box center [742, 253] width 89 height 70
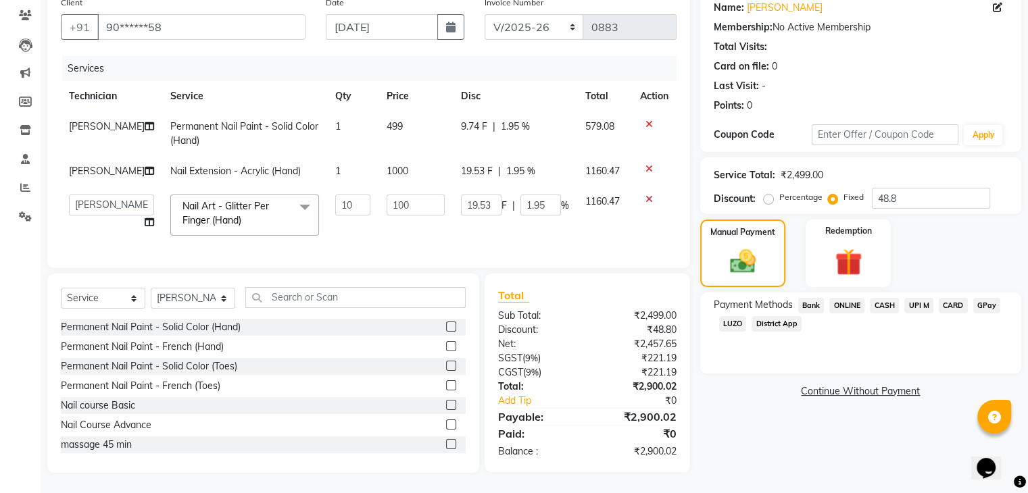
click at [886, 298] on span "CASH" at bounding box center [884, 306] width 29 height 16
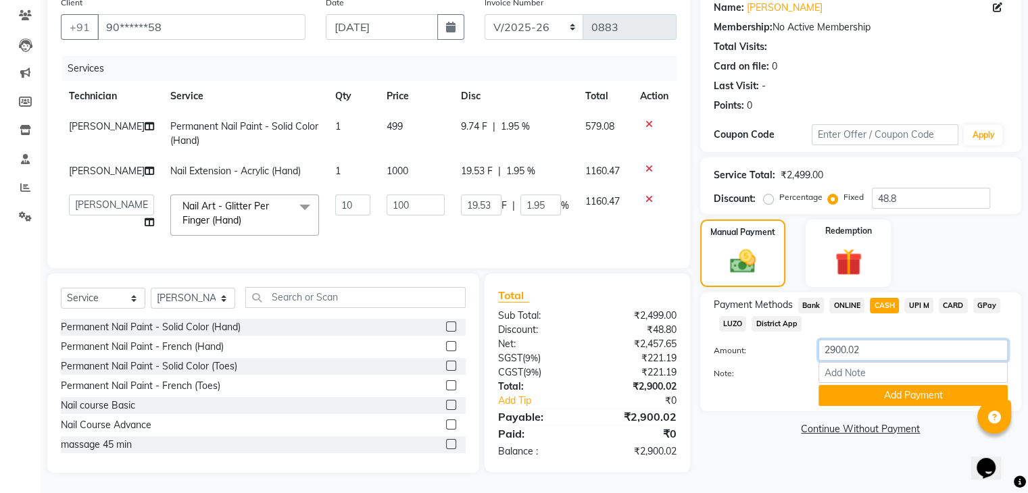
click at [870, 340] on input "2900.02" at bounding box center [912, 350] width 189 height 21
click at [854, 298] on span "ONLINE" at bounding box center [846, 306] width 35 height 16
click at [895, 344] on input "2900.02" at bounding box center [912, 350] width 189 height 21
type input "2000"
click at [904, 395] on button "Add Payment" at bounding box center [912, 395] width 189 height 21
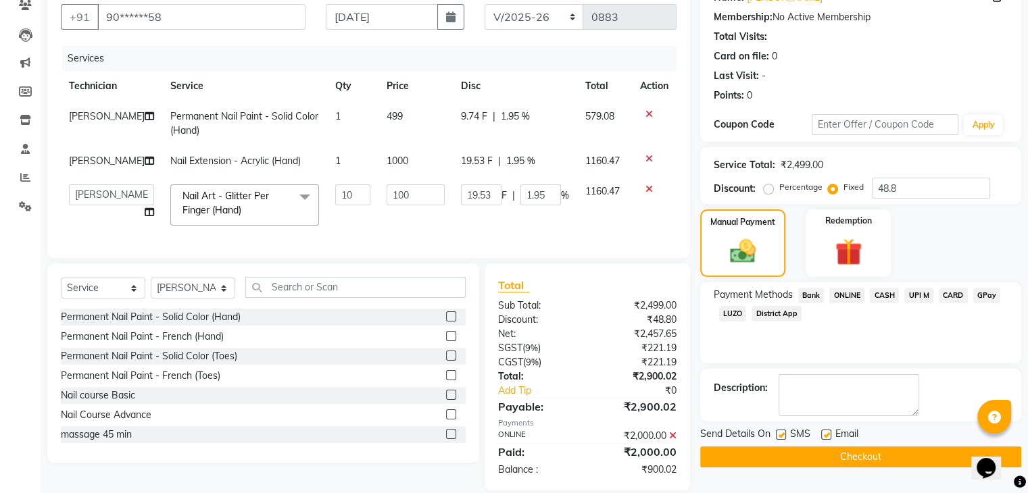
scroll to position [149, 0]
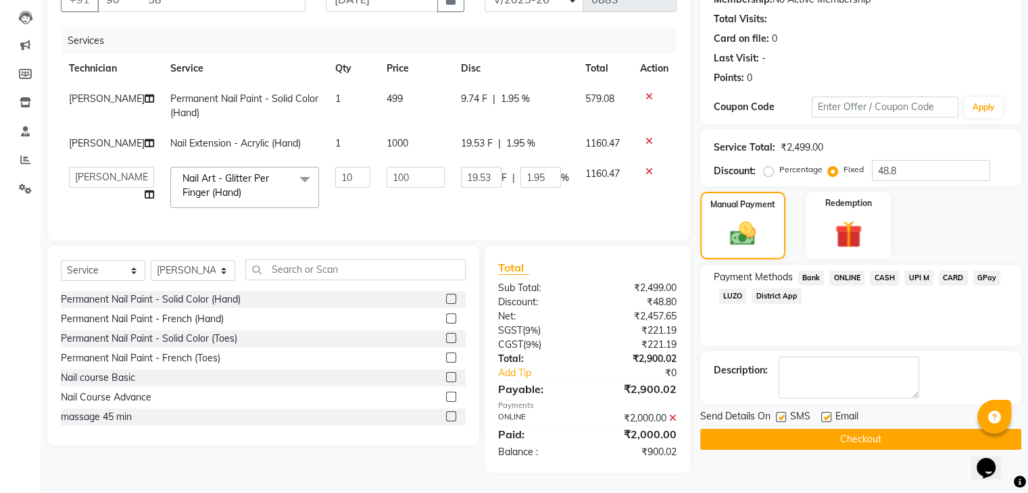
click at [984, 272] on span "GPay" at bounding box center [987, 278] width 28 height 16
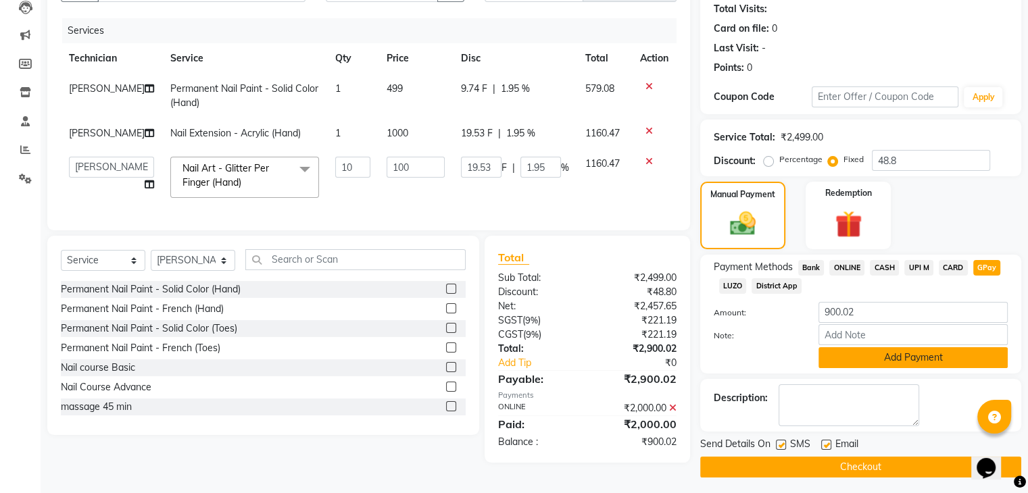
click at [922, 356] on button "Add Payment" at bounding box center [912, 357] width 189 height 21
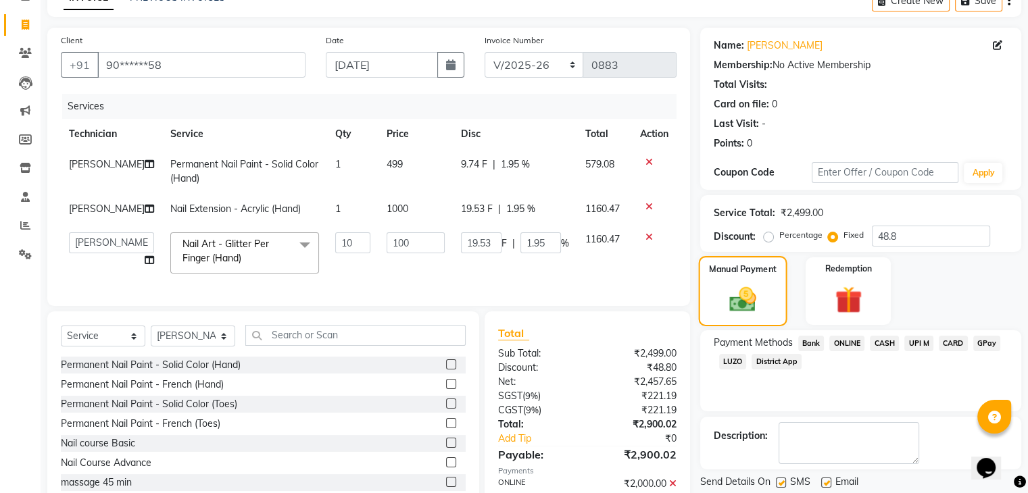
scroll to position [164, 0]
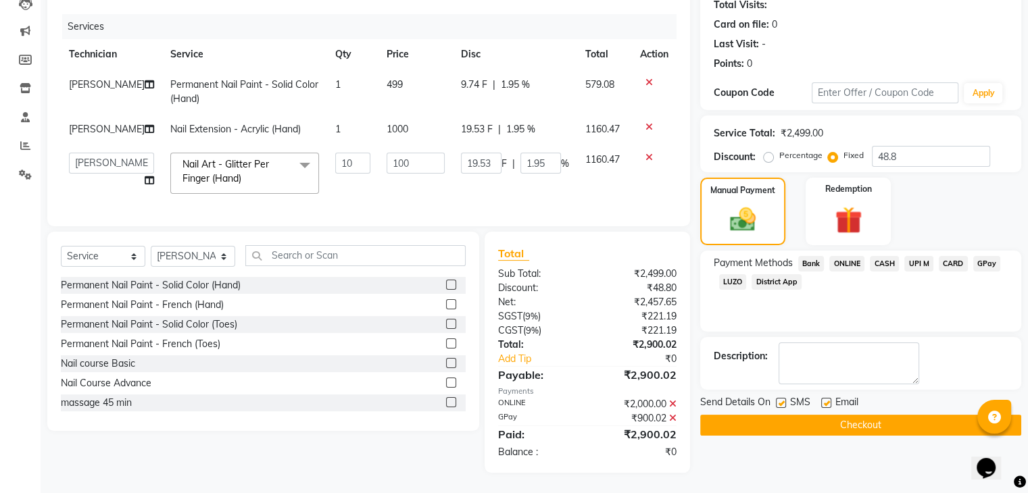
click at [670, 418] on icon at bounding box center [672, 418] width 7 height 9
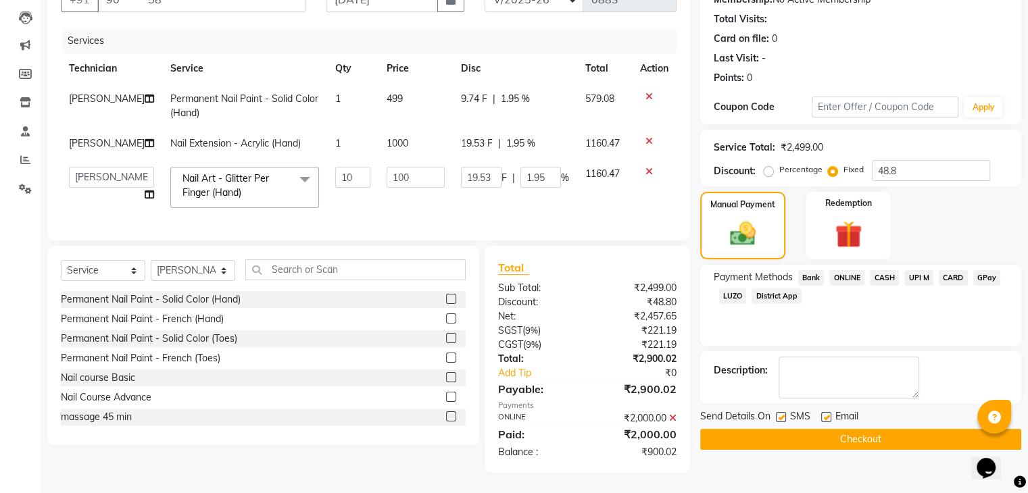
click at [891, 270] on span "CASH" at bounding box center [884, 278] width 29 height 16
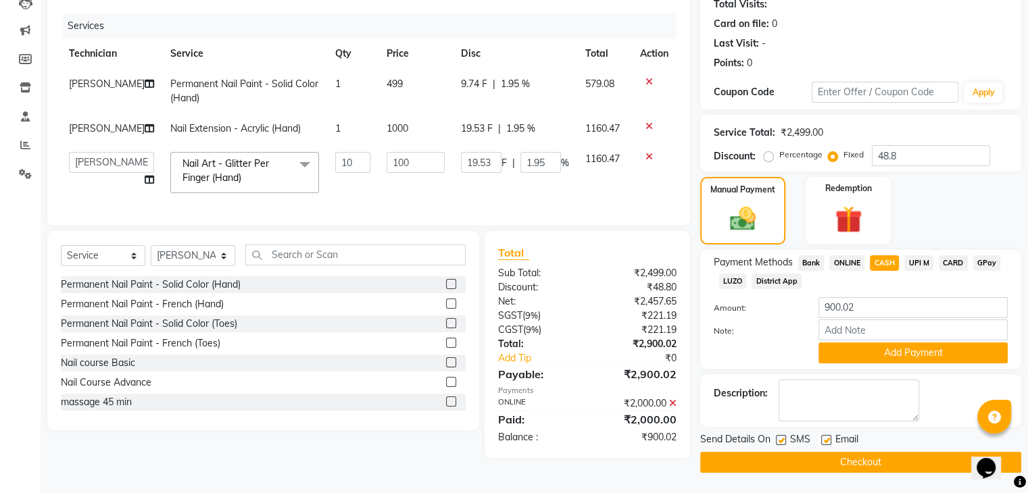
click at [904, 355] on button "Add Payment" at bounding box center [912, 353] width 189 height 21
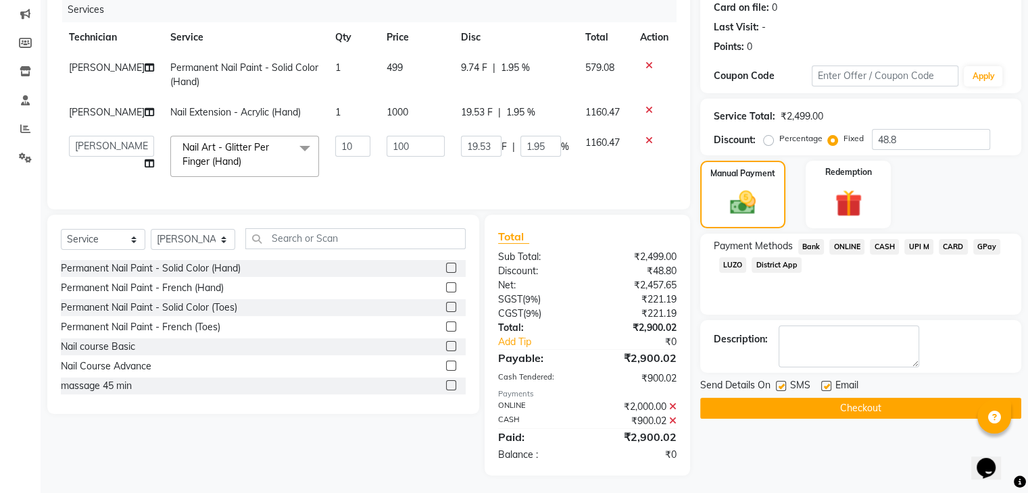
scroll to position [183, 0]
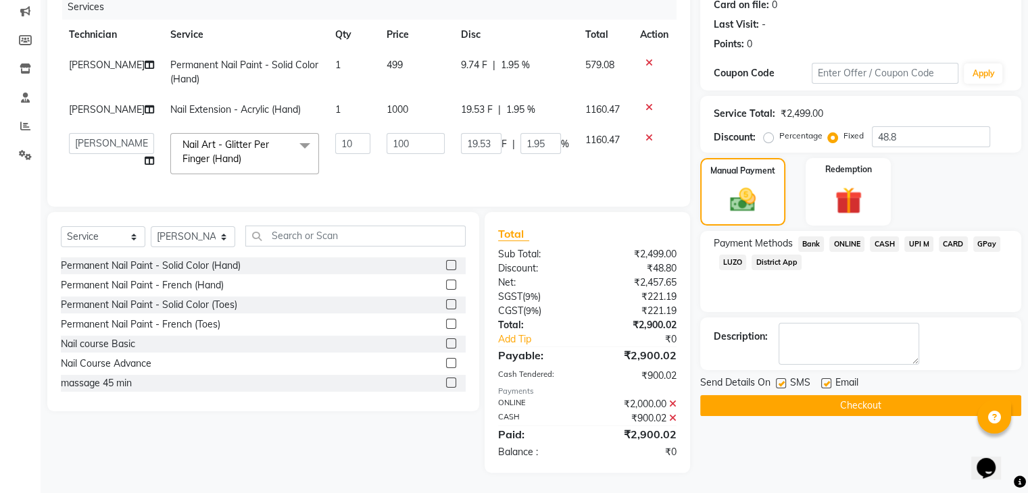
click at [887, 395] on button "Checkout" at bounding box center [860, 405] width 321 height 21
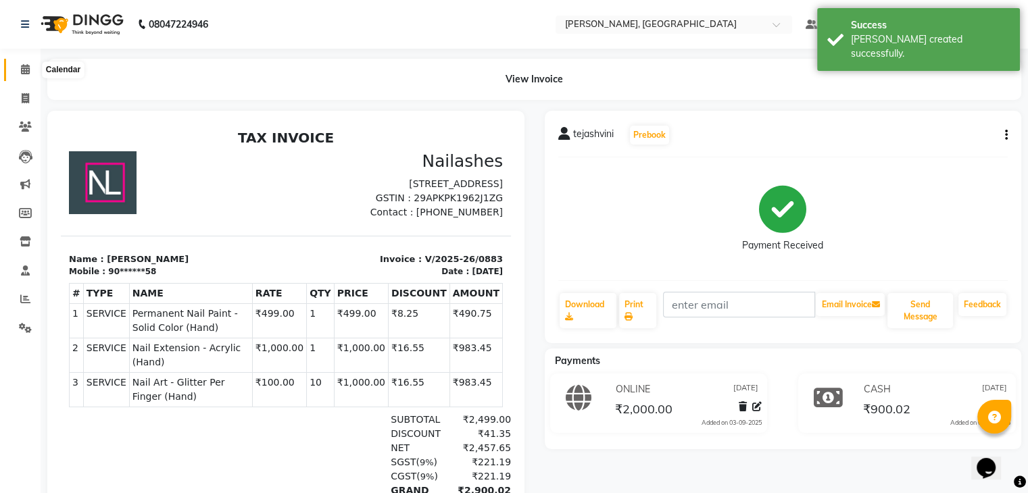
click at [16, 70] on span at bounding box center [26, 70] width 24 height 16
